Goal: Task Accomplishment & Management: Manage account settings

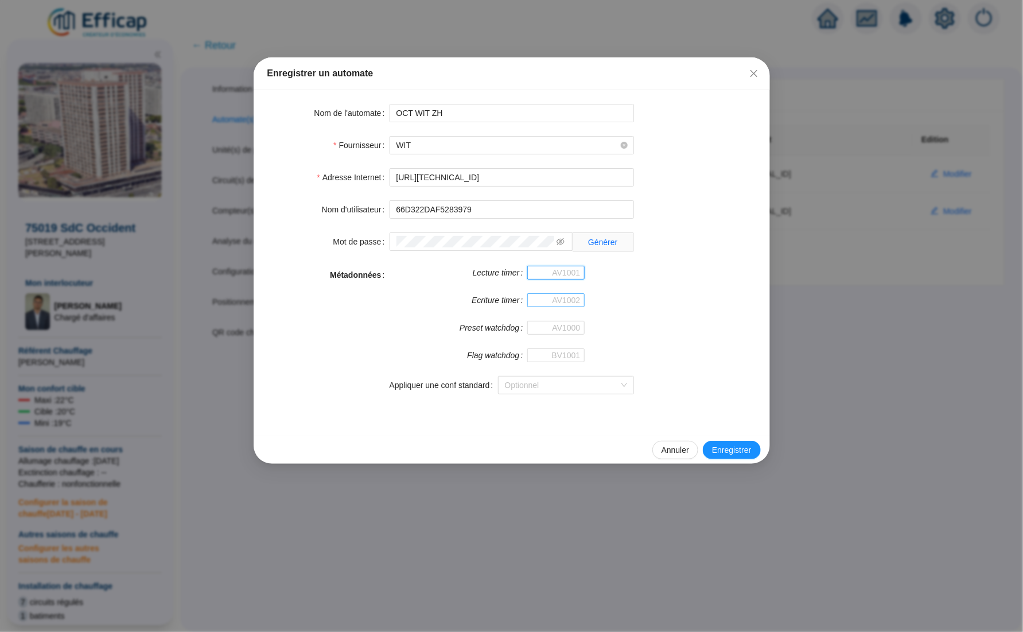
paste input "573399"
type input "573399"
click at [563, 300] on input "Ecriture timer" at bounding box center [555, 300] width 57 height 14
click at [536, 326] on input "Preset watchdog" at bounding box center [555, 328] width 57 height 14
click at [549, 352] on input "Flag watchdog" at bounding box center [555, 355] width 57 height 14
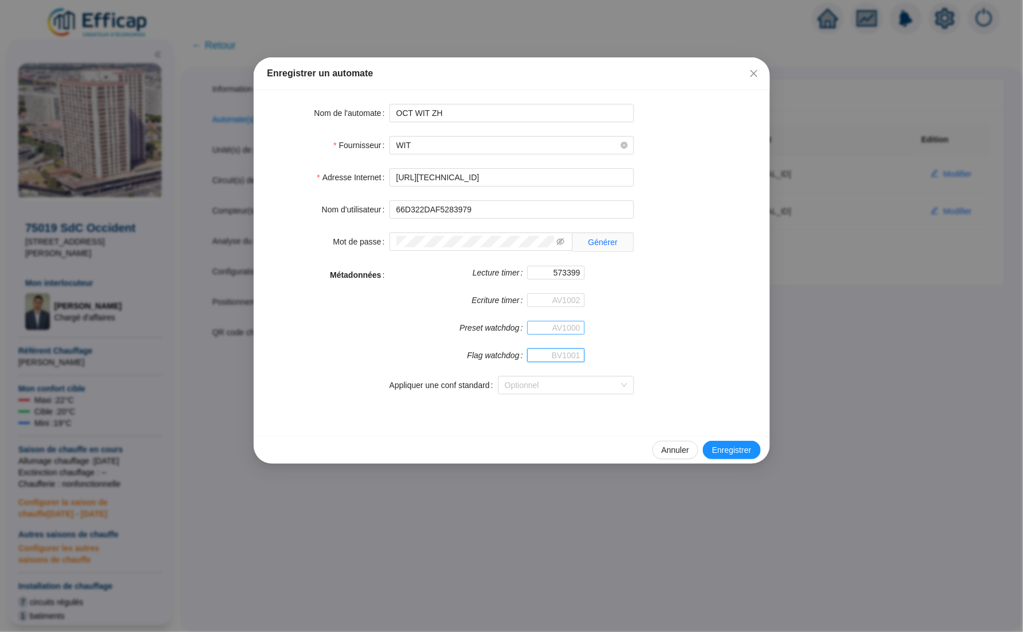
paste input "573545"
type input "573545"
click at [563, 294] on input "Ecriture timer" at bounding box center [555, 300] width 57 height 14
paste input "573545"
type input "573545"
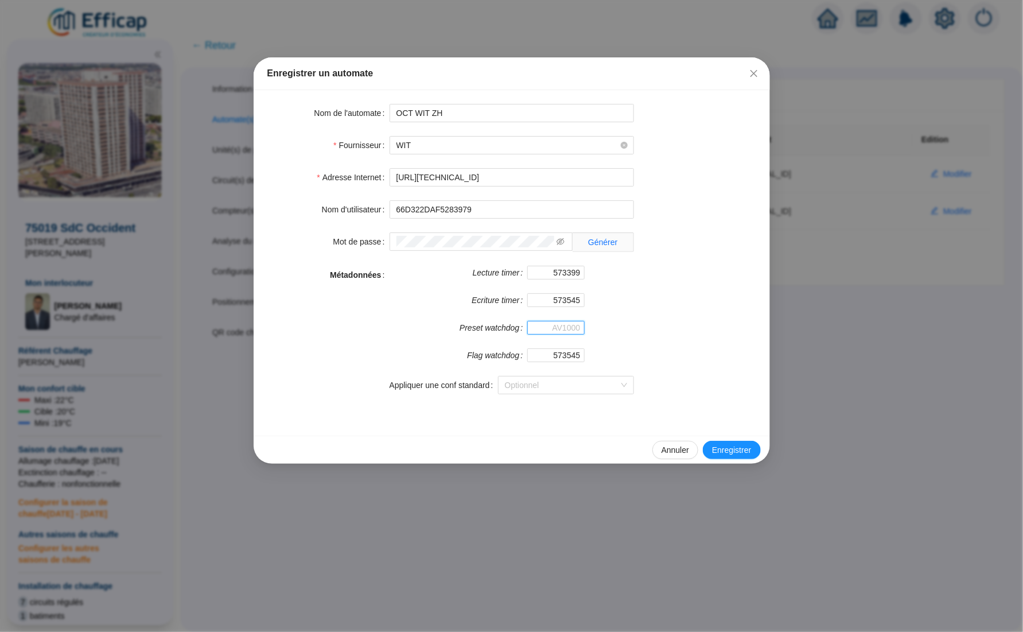
click at [536, 326] on input "Preset watchdog" at bounding box center [555, 328] width 57 height 14
paste input "573602"
type input "573602"
click at [568, 351] on input "573545" at bounding box center [555, 355] width 57 height 14
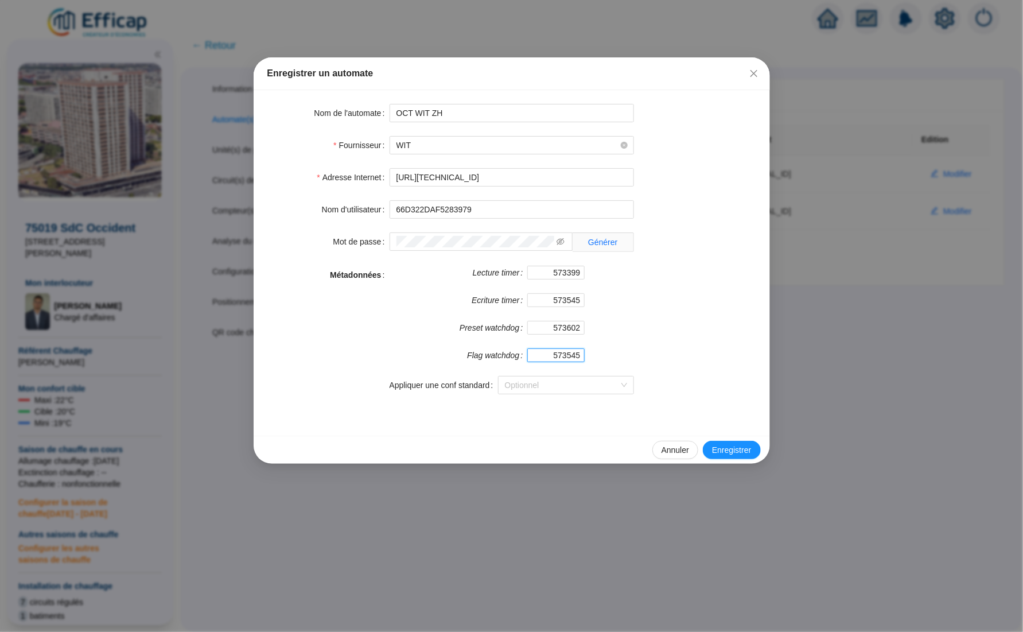
paste input "659"
type input "573659"
click at [729, 456] on span "Enregistrer" at bounding box center [731, 450] width 39 height 12
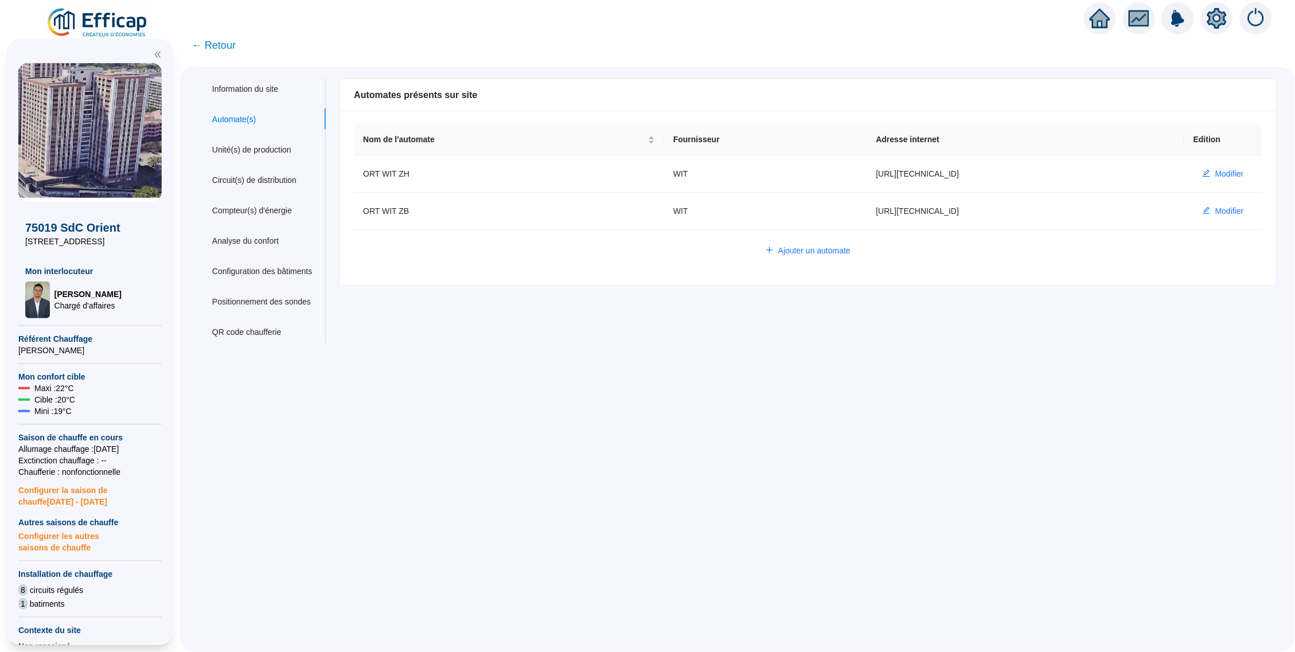
drag, startPoint x: 511, startPoint y: 297, endPoint x: 533, endPoint y: 341, distance: 49.8
click at [533, 341] on div "Information du site Automate(s) Unité(s) de production Circuit(s) de distributi…" at bounding box center [737, 359] width 1115 height 585
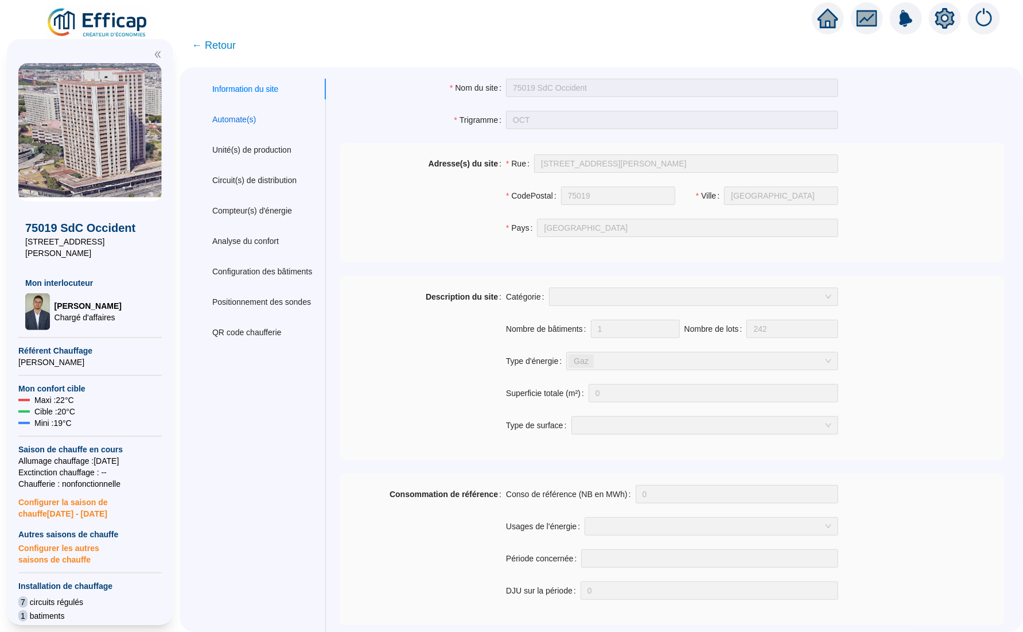
click at [256, 121] on div "Automate(s)" at bounding box center [234, 120] width 44 height 12
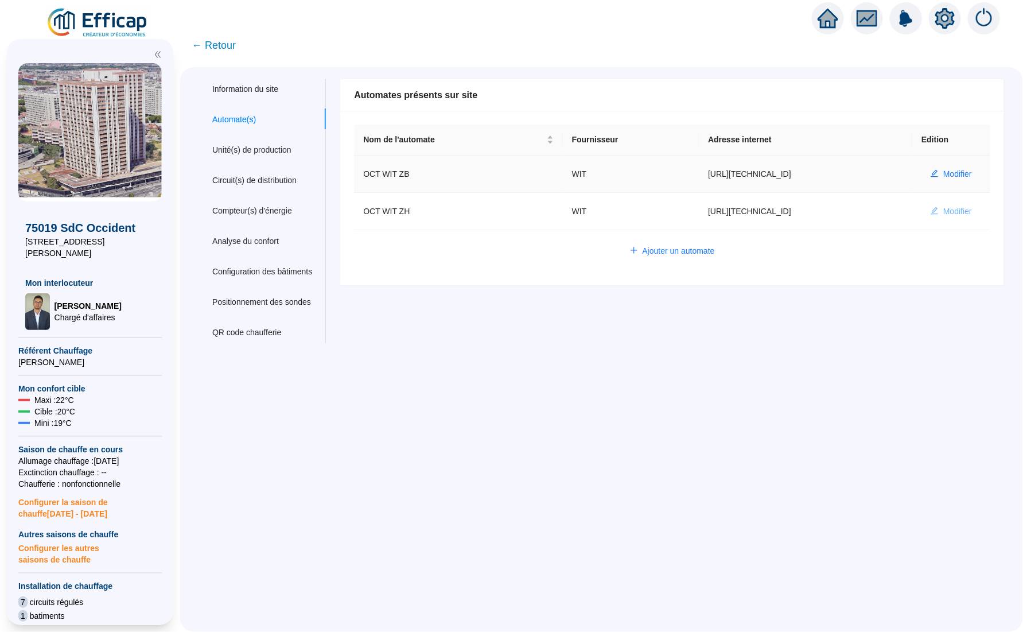
click at [943, 205] on span "Modifier" at bounding box center [957, 211] width 29 height 12
type input "OCT WIT ZH"
type input "[URL][TECHNICAL_ID]"
type input "66D322DAF5283979"
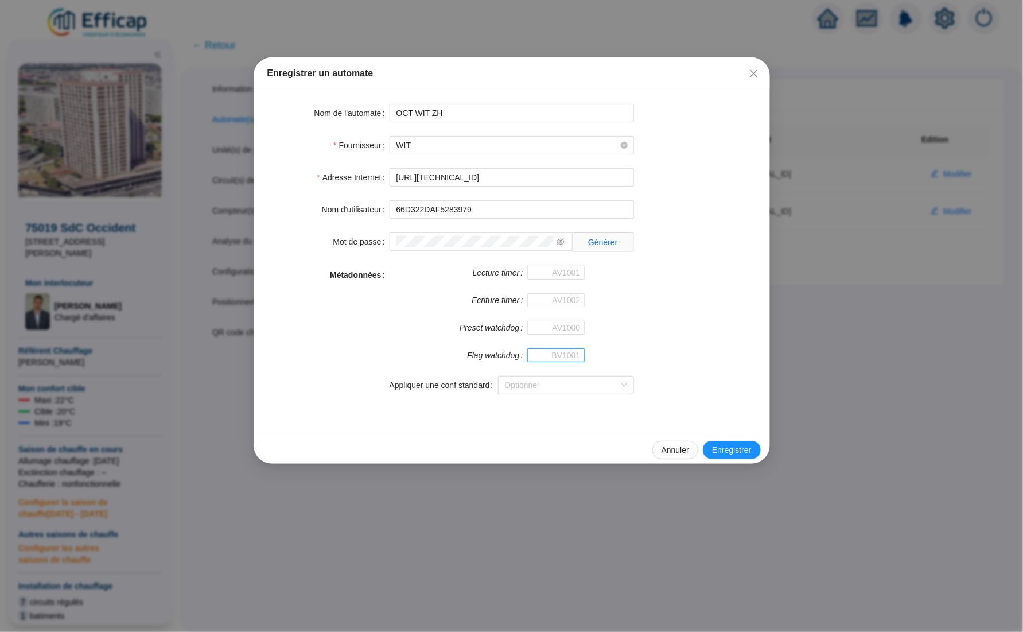
click at [544, 353] on input "Flag watchdog" at bounding box center [555, 355] width 57 height 14
paste input "573659"
type input "573659"
click at [546, 327] on input "Preset watchdog" at bounding box center [555, 328] width 57 height 14
paste input "573602"
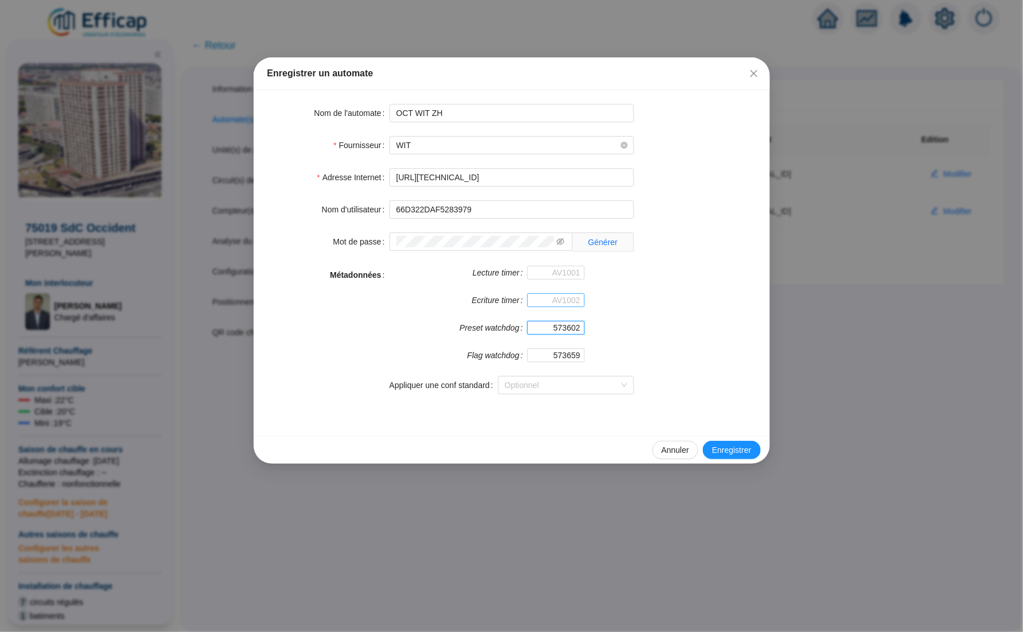
type input "573602"
click at [564, 303] on input "Ecriture timer" at bounding box center [555, 300] width 57 height 14
paste input "573545"
type input "573545"
click at [558, 274] on input "Lecture timer" at bounding box center [555, 273] width 57 height 14
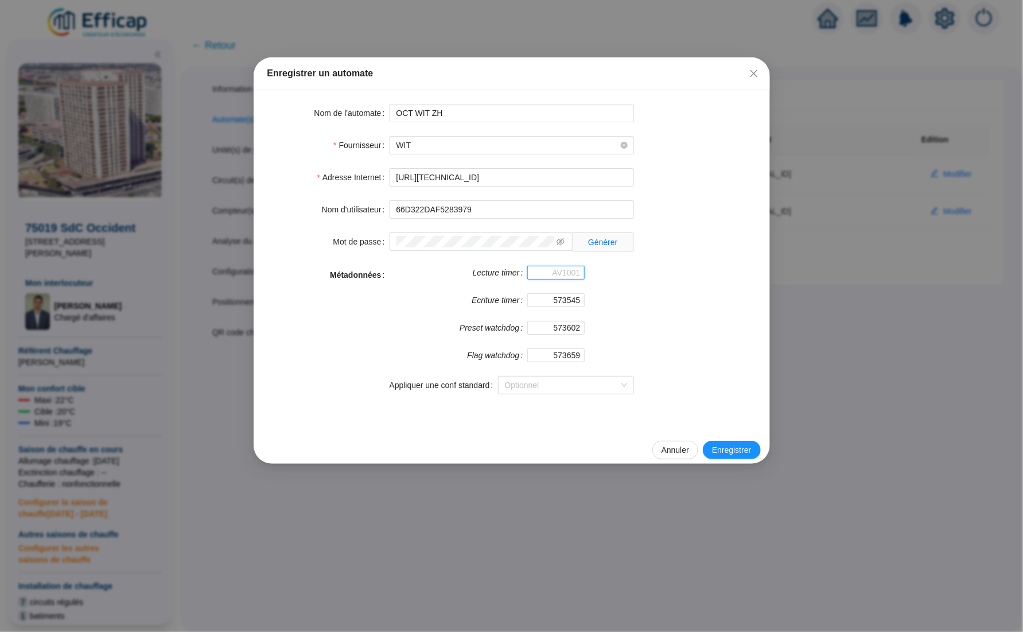
paste input "573399"
type input "573399"
click at [730, 454] on span "Enregistrer" at bounding box center [731, 450] width 39 height 12
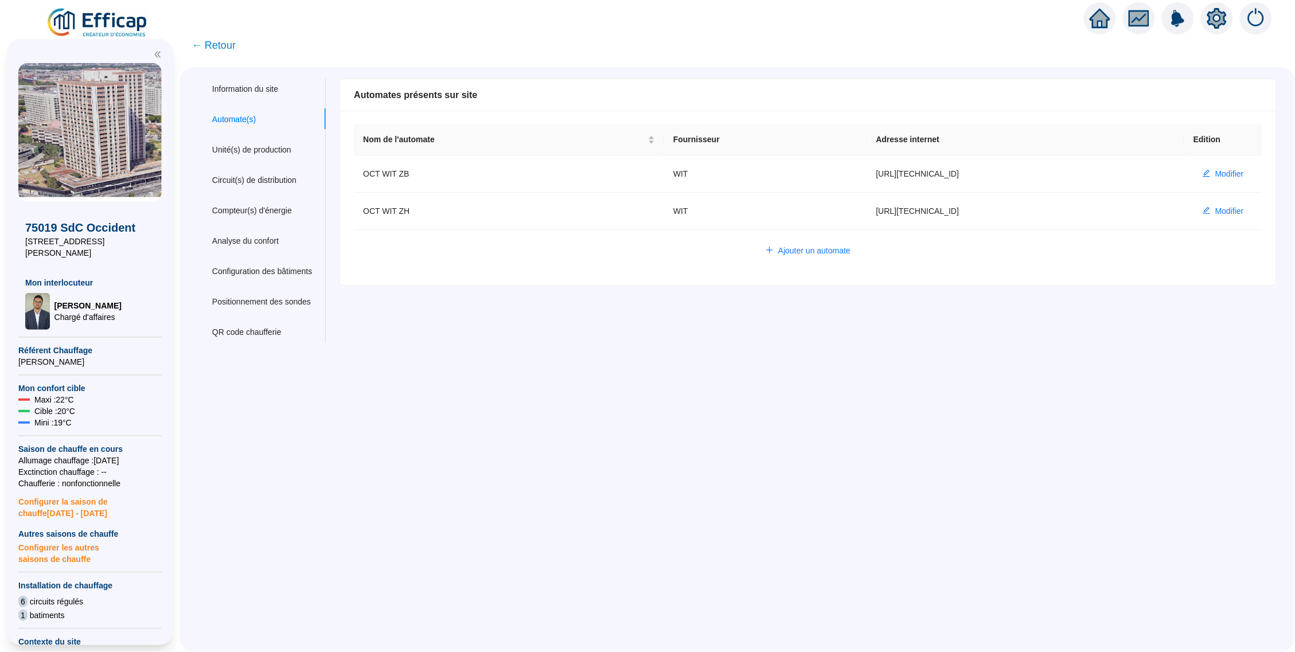
click at [724, 347] on div "Information du site Automate(s) Unité(s) de production Circuit(s) de distributi…" at bounding box center [737, 359] width 1115 height 585
